Goal: Task Accomplishment & Management: Use online tool/utility

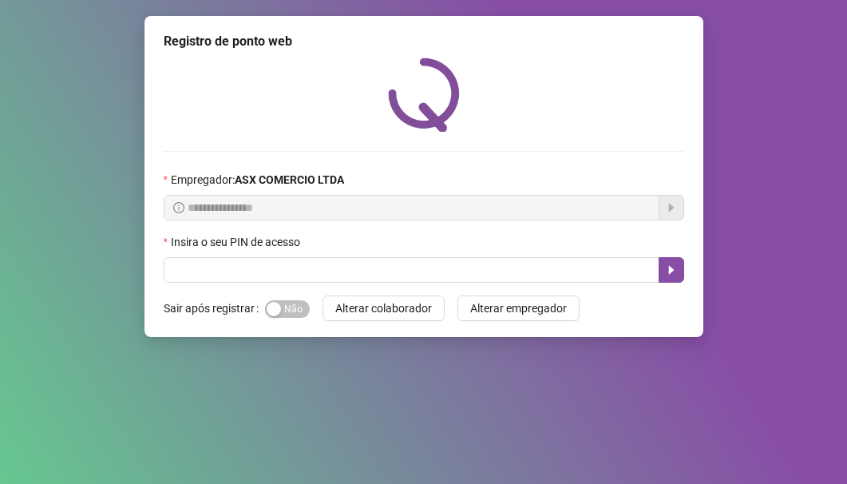
click at [252, 248] on label "Insira o seu PIN de acesso" at bounding box center [237, 242] width 147 height 18
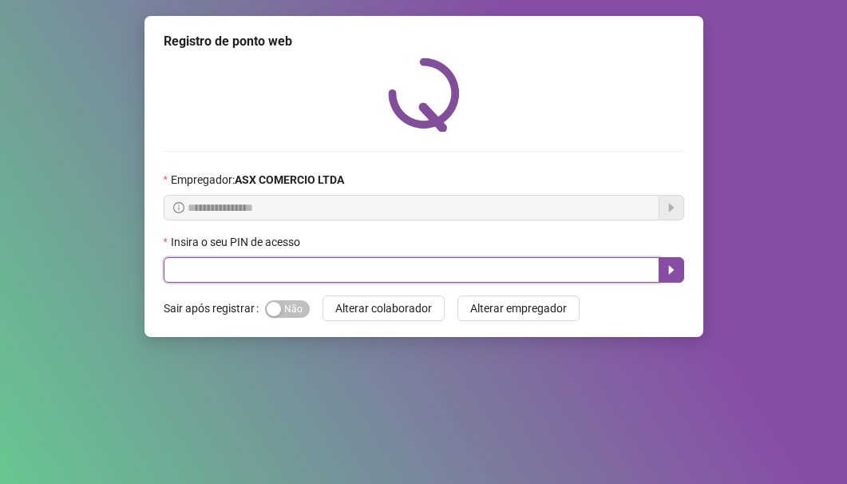
click at [255, 264] on input "text" at bounding box center [412, 270] width 496 height 26
type input "*****"
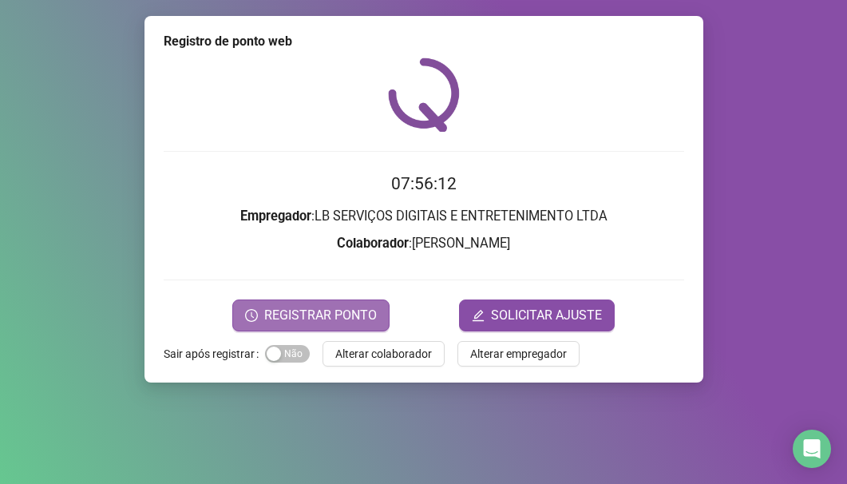
click at [326, 310] on span "REGISTRAR PONTO" at bounding box center [320, 315] width 113 height 19
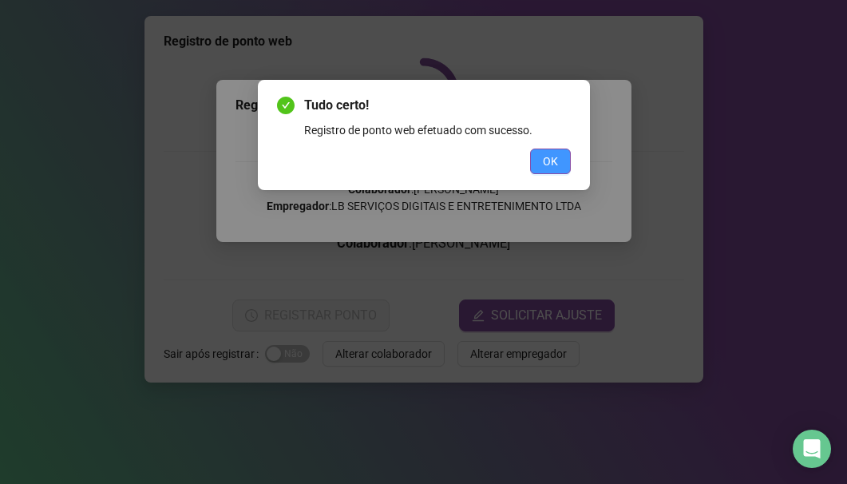
click at [552, 153] on span "OK" at bounding box center [550, 162] width 15 height 18
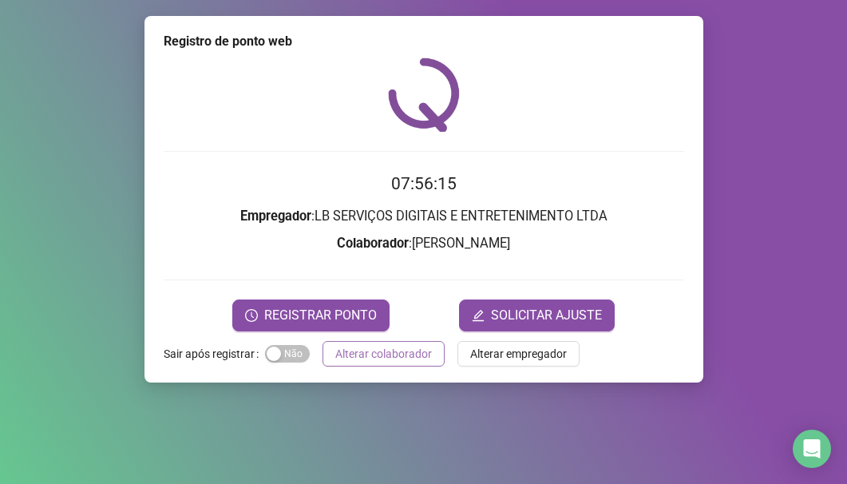
click at [407, 360] on span "Alterar colaborador" at bounding box center [383, 354] width 97 height 18
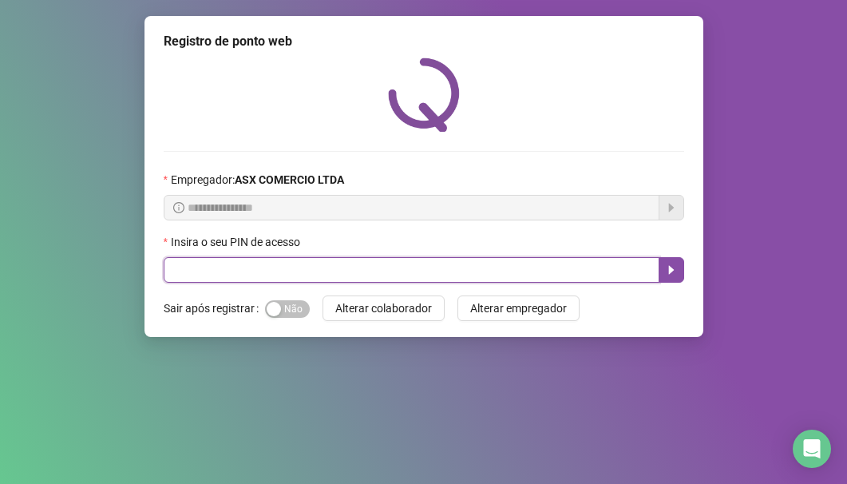
click at [326, 269] on input "text" at bounding box center [412, 270] width 496 height 26
type input "*****"
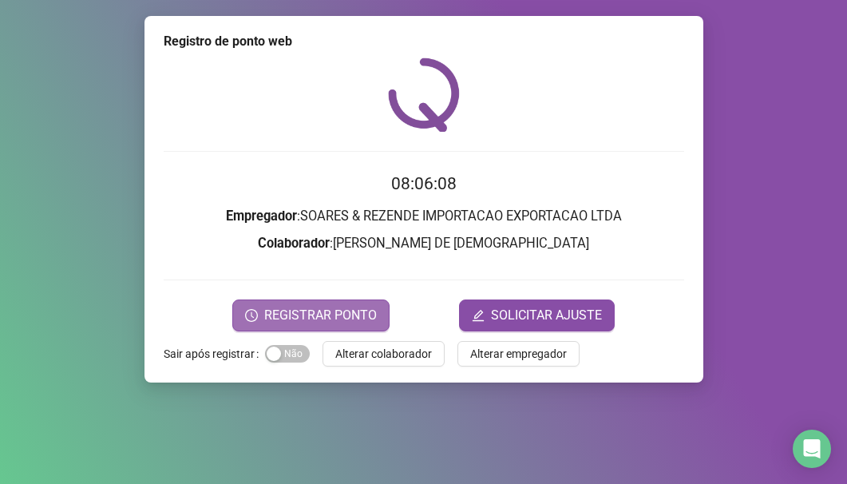
click at [352, 311] on span "REGISTRAR PONTO" at bounding box center [320, 315] width 113 height 19
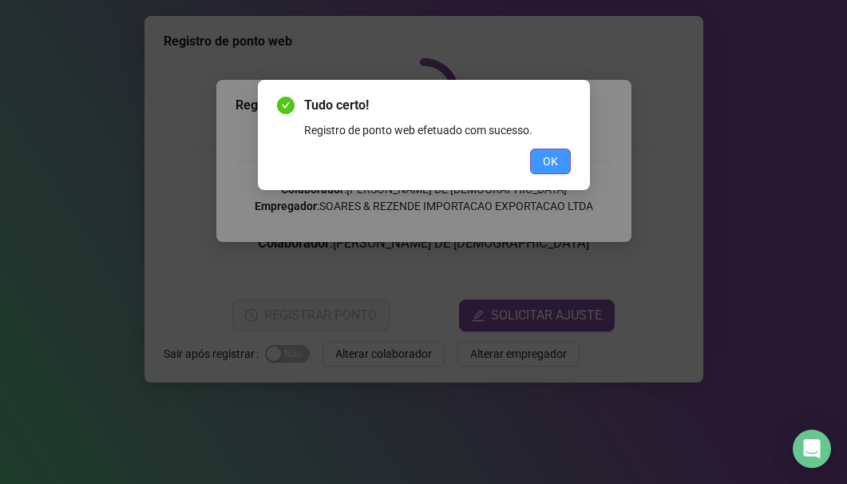
click at [559, 154] on button "OK" at bounding box center [550, 162] width 41 height 26
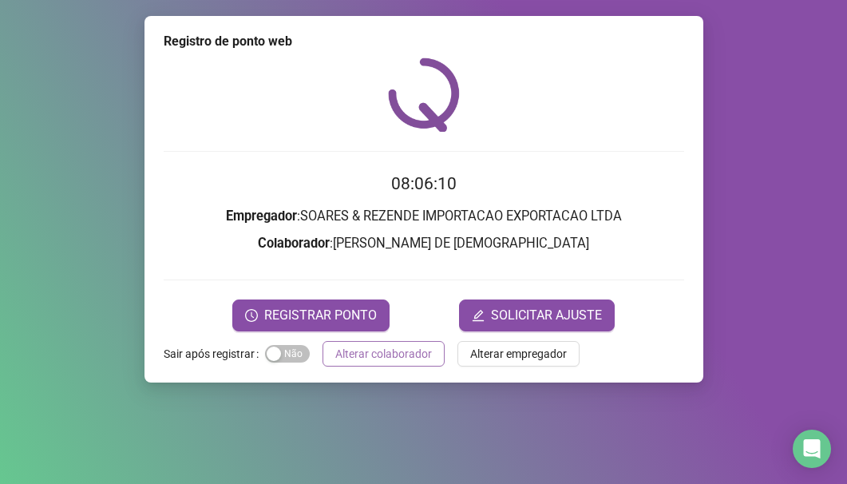
click at [377, 352] on span "Alterar colaborador" at bounding box center [383, 354] width 97 height 18
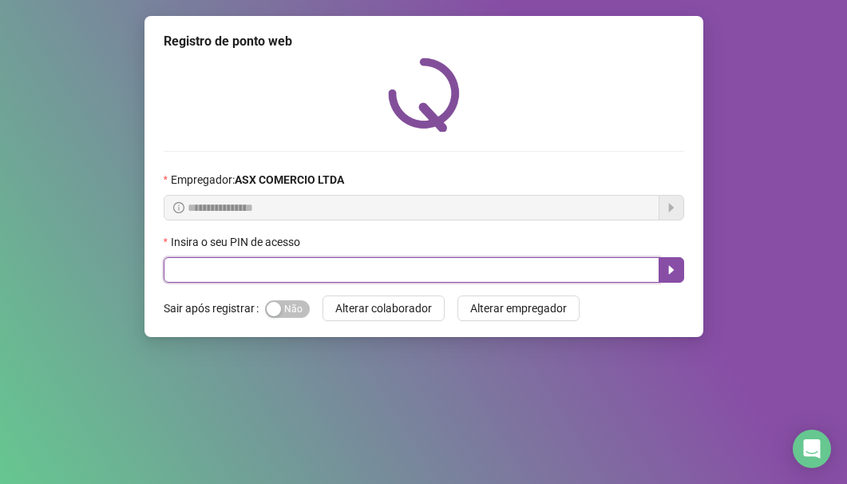
click at [366, 269] on input "text" at bounding box center [412, 270] width 496 height 26
type input "*****"
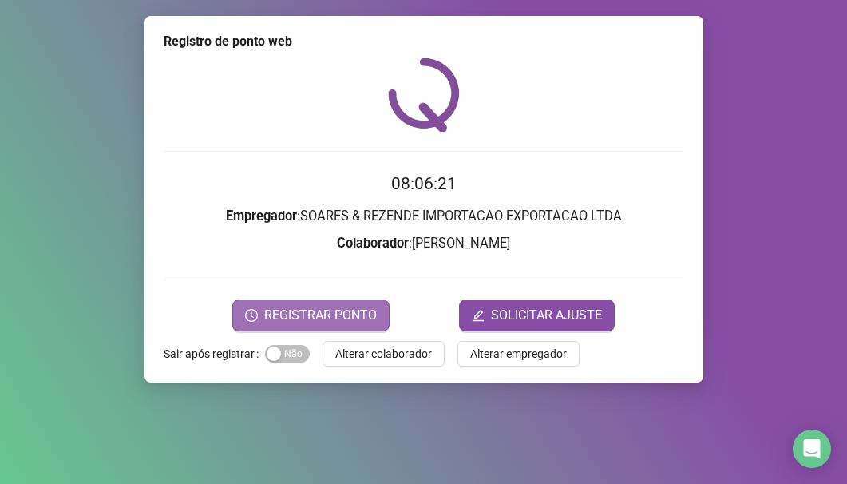
click at [308, 315] on span "REGISTRAR PONTO" at bounding box center [320, 315] width 113 height 19
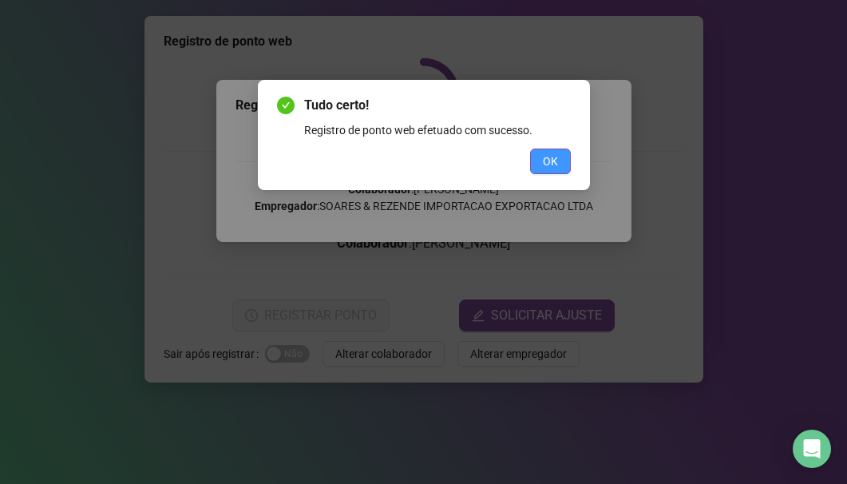
click at [533, 158] on button "OK" at bounding box center [550, 162] width 41 height 26
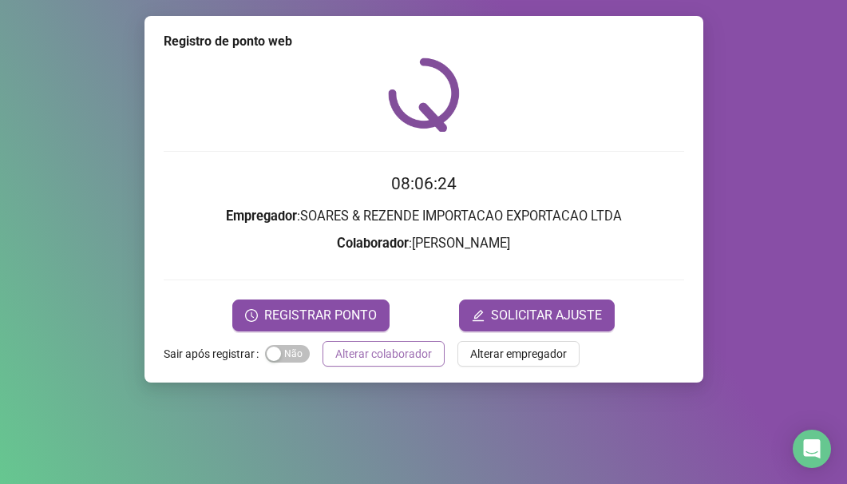
click at [391, 357] on span "Alterar colaborador" at bounding box center [383, 354] width 97 height 18
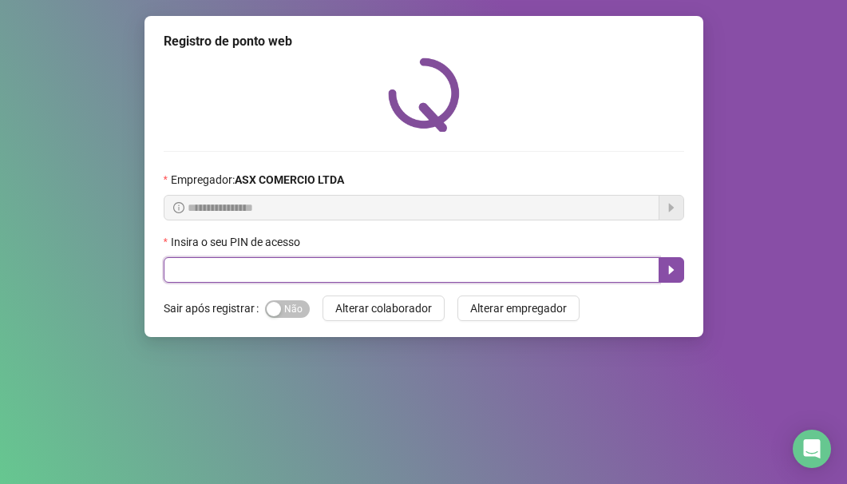
click at [368, 265] on input "text" at bounding box center [412, 270] width 496 height 26
click at [285, 271] on input "text" at bounding box center [412, 270] width 496 height 26
type input "*****"
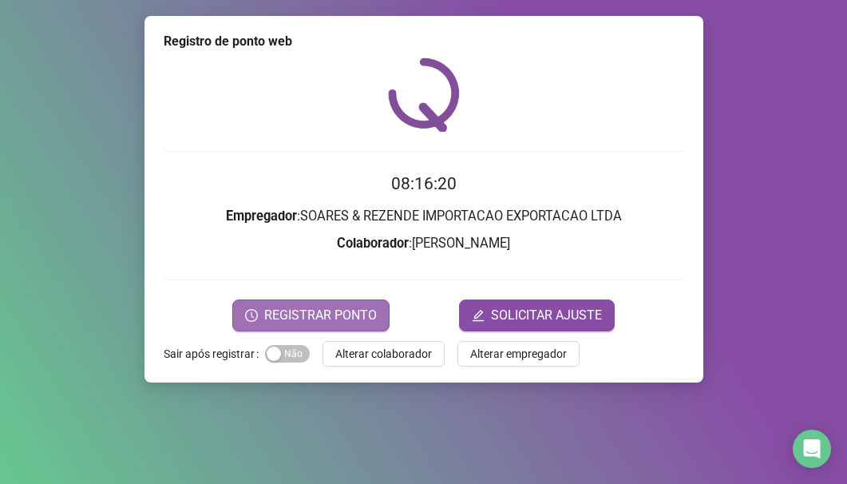
click at [268, 310] on span "REGISTRAR PONTO" at bounding box center [320, 315] width 113 height 19
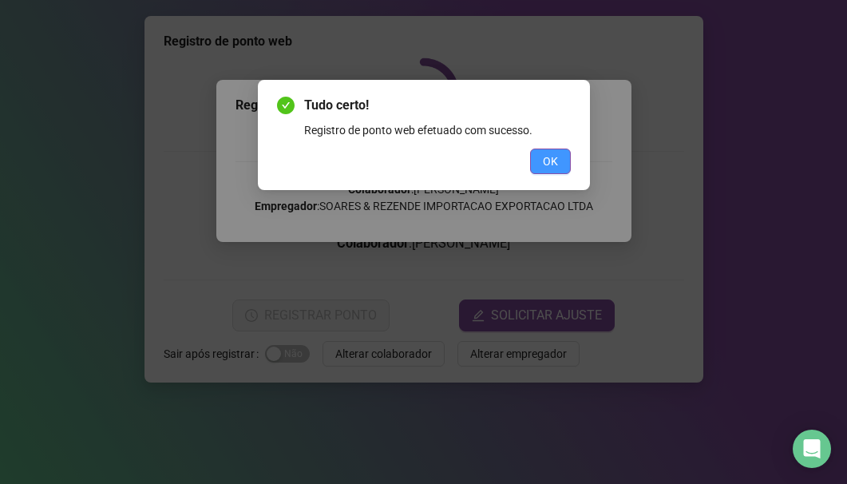
click at [538, 165] on button "OK" at bounding box center [550, 162] width 41 height 26
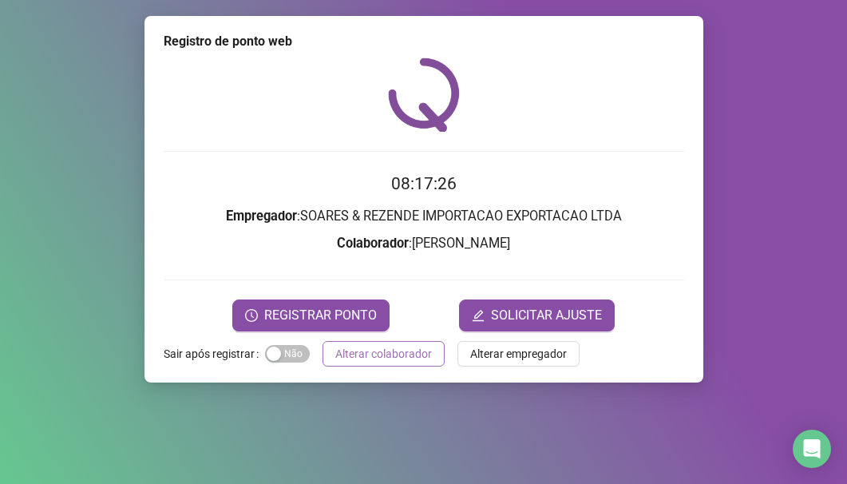
click at [386, 353] on span "Alterar colaborador" at bounding box center [383, 354] width 97 height 18
